Goal: Check status: Check status

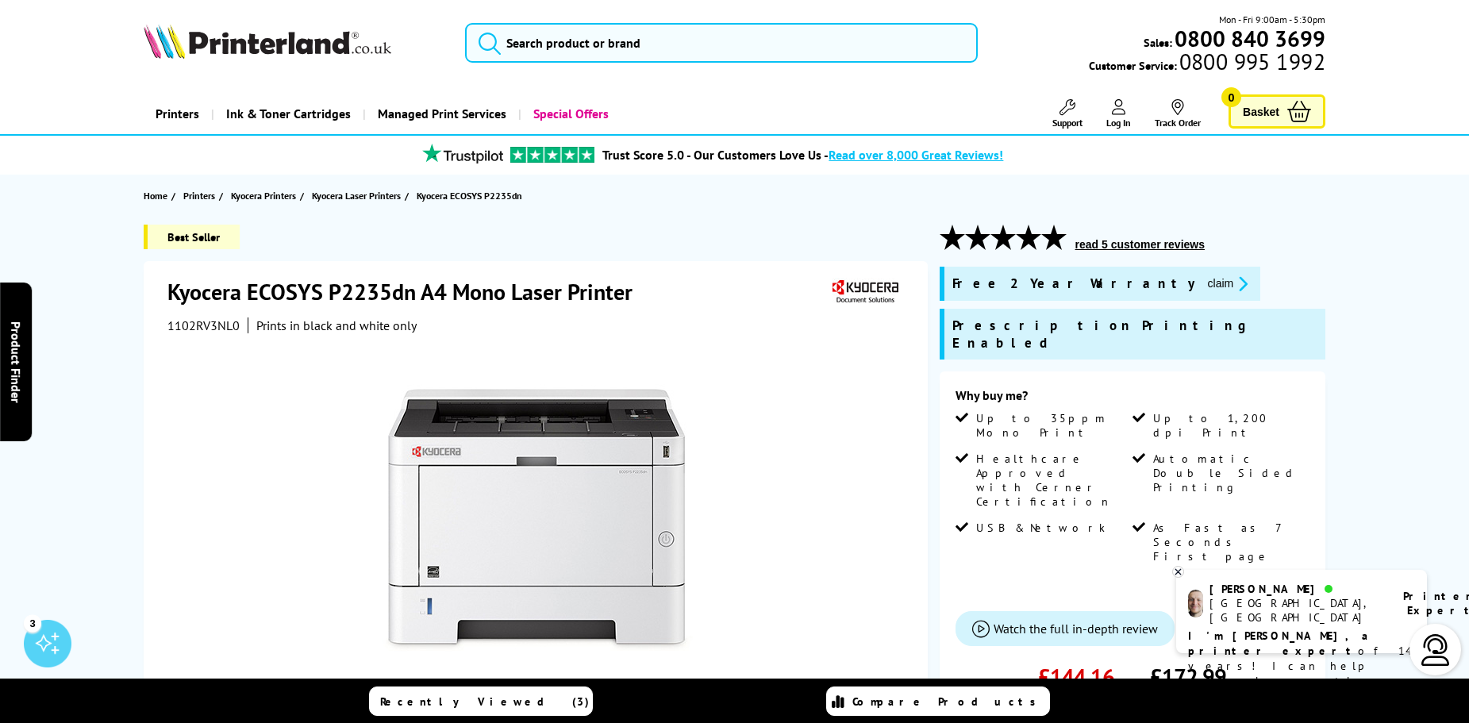
click at [1118, 115] on link "Log In" at bounding box center [1118, 113] width 25 height 29
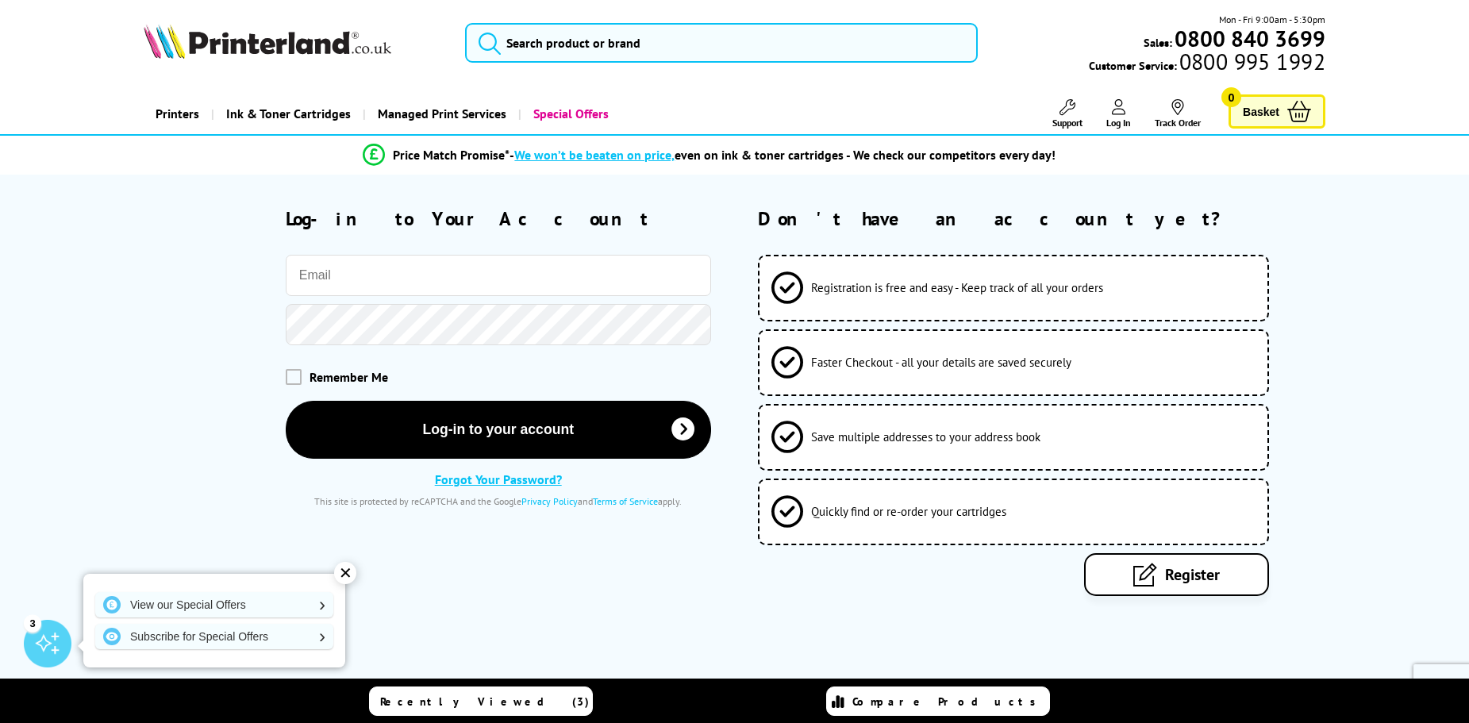
click at [507, 294] on input "email" at bounding box center [498, 275] width 425 height 41
type input "namakemonoleo@gmail.com"
click at [286, 400] on button "Log-in to your account" at bounding box center [498, 429] width 425 height 58
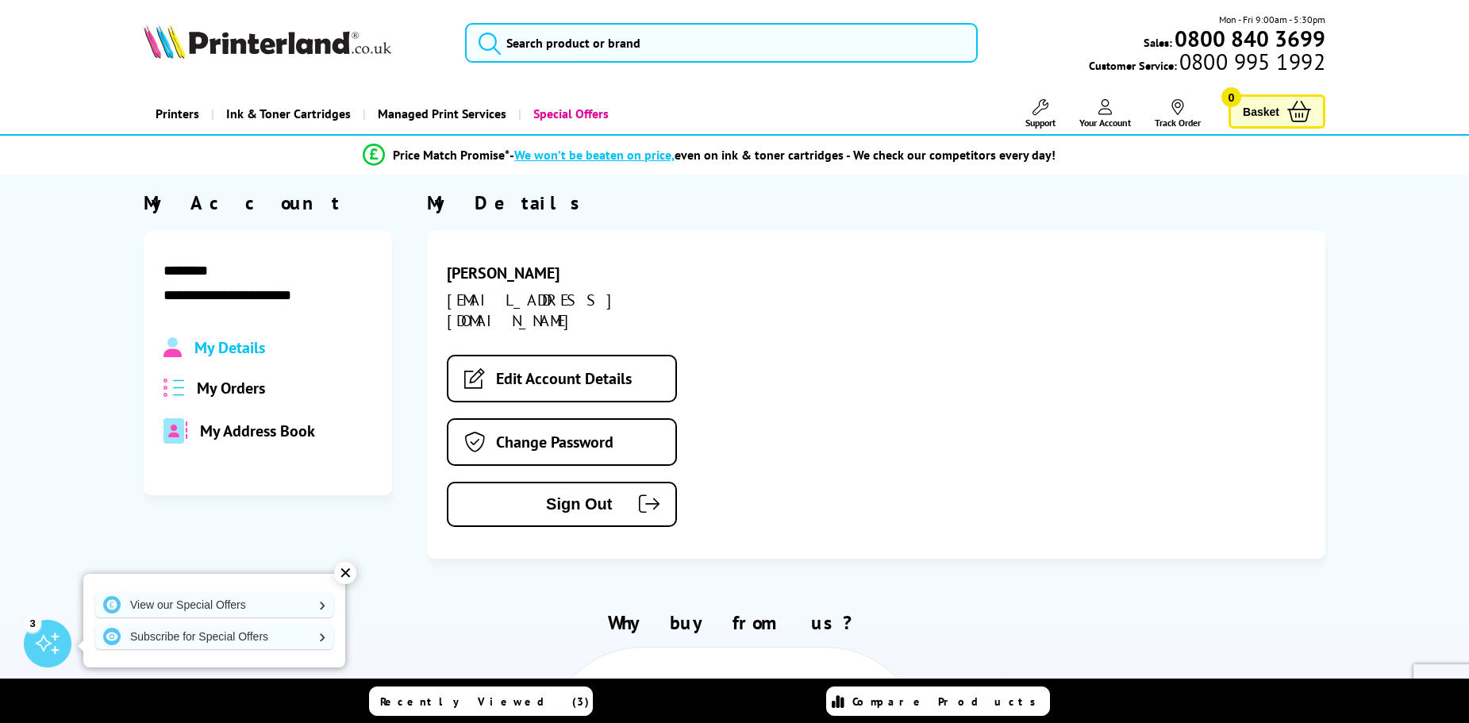
click at [225, 403] on div "My Details My Orders My Address Book" at bounding box center [267, 390] width 209 height 106
click at [216, 381] on span "My Orders" at bounding box center [231, 388] width 68 height 21
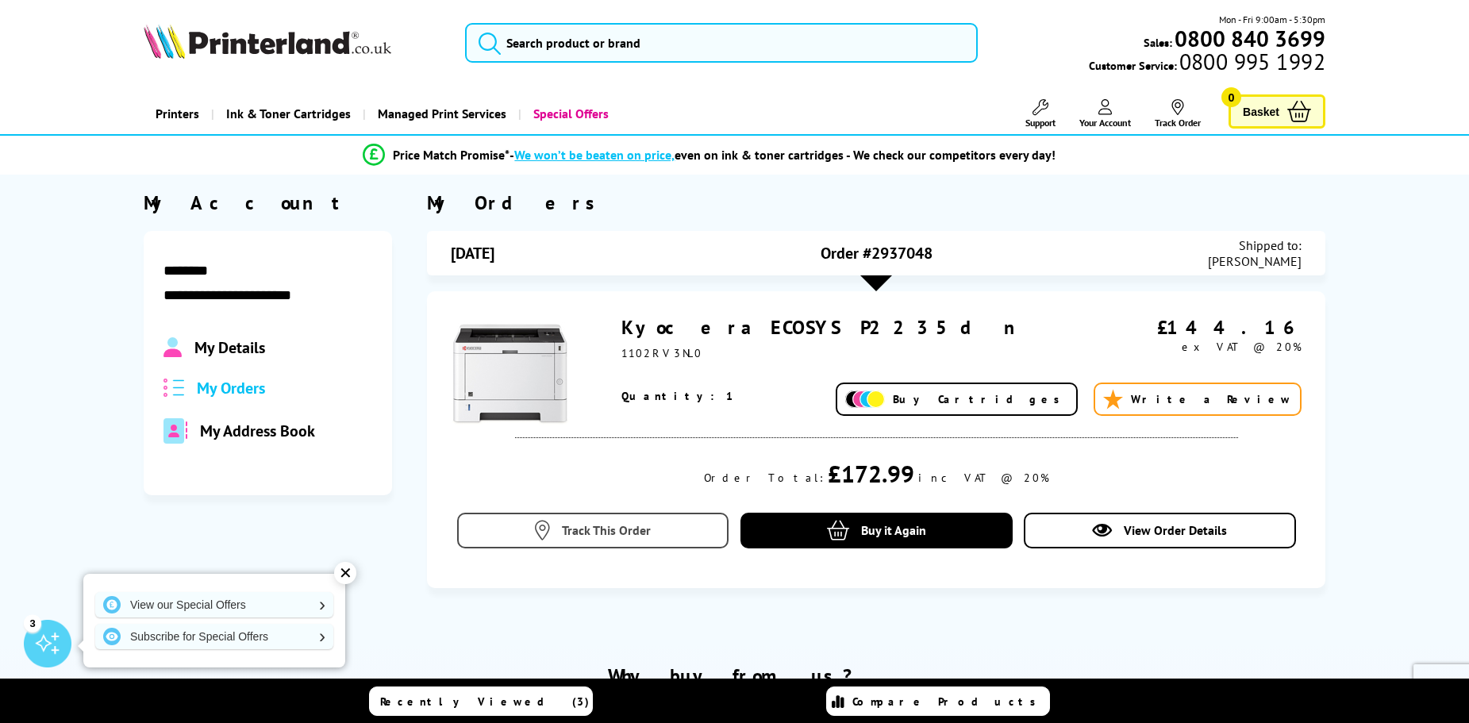
click at [639, 525] on span "Track This Order" at bounding box center [606, 530] width 89 height 16
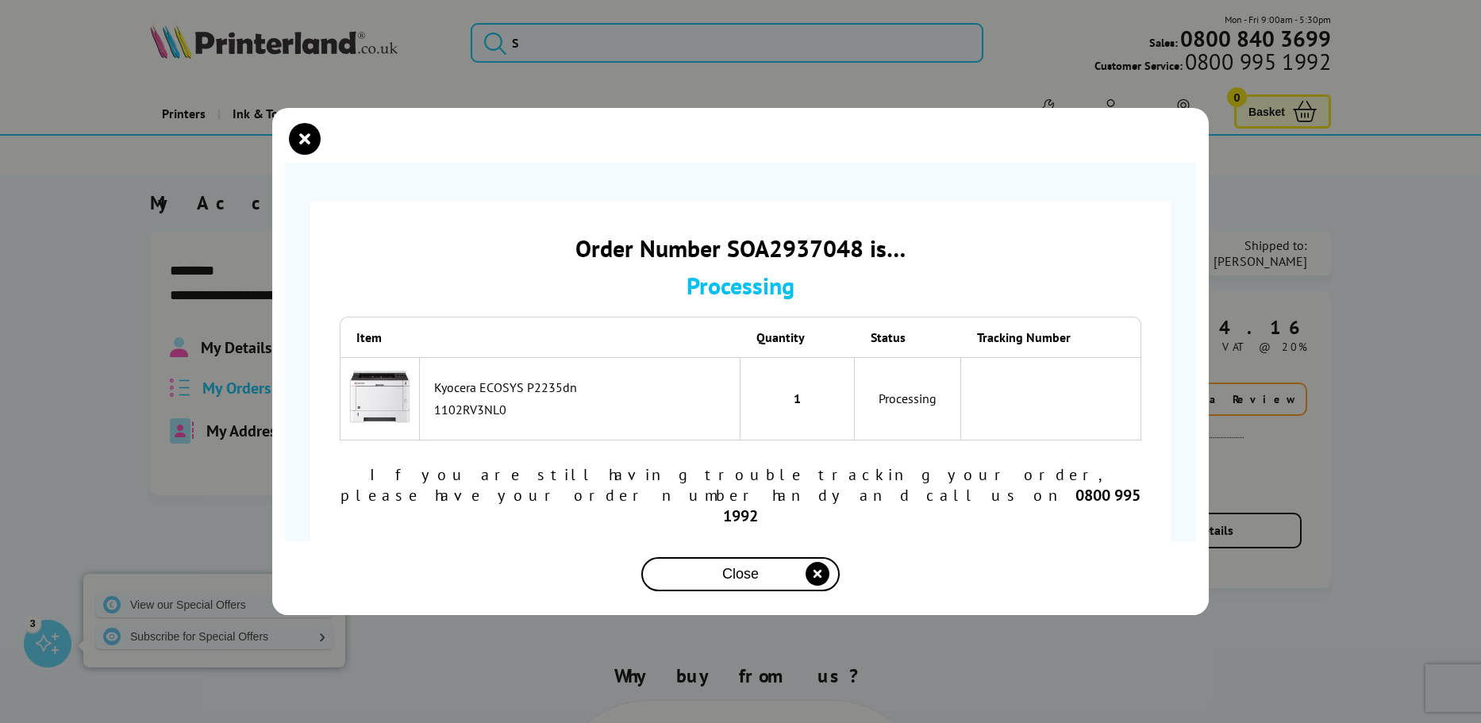
click at [722, 108] on div "Order Number SOA2937048 is… Processing Item Quantity Status Tracking Number Kyo…" at bounding box center [740, 361] width 1481 height 723
click at [779, 575] on div "Close" at bounding box center [740, 578] width 936 height 42
click at [782, 560] on div "Close" at bounding box center [741, 574] width 186 height 29
